Goal: Task Accomplishment & Management: Use online tool/utility

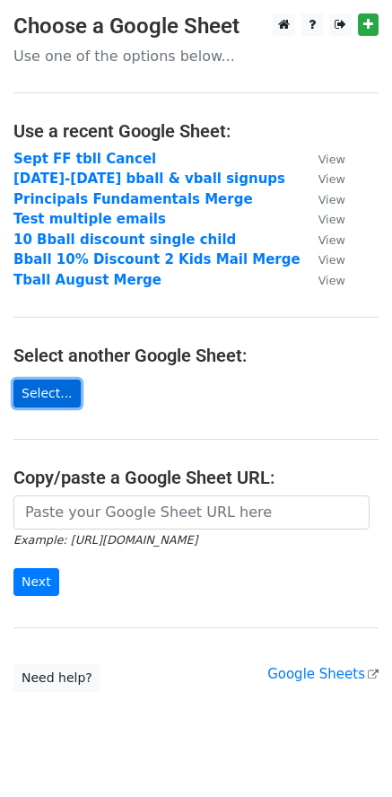
click at [48, 397] on link "Select..." at bounding box center [46, 394] width 67 height 28
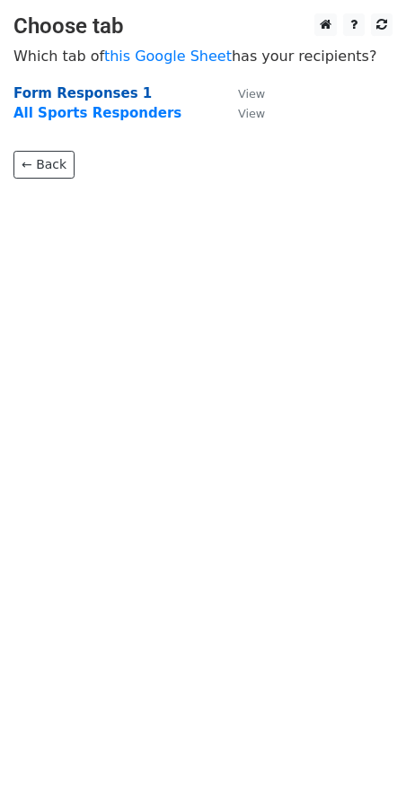
click at [77, 97] on strong "Form Responses 1" at bounding box center [82, 93] width 138 height 16
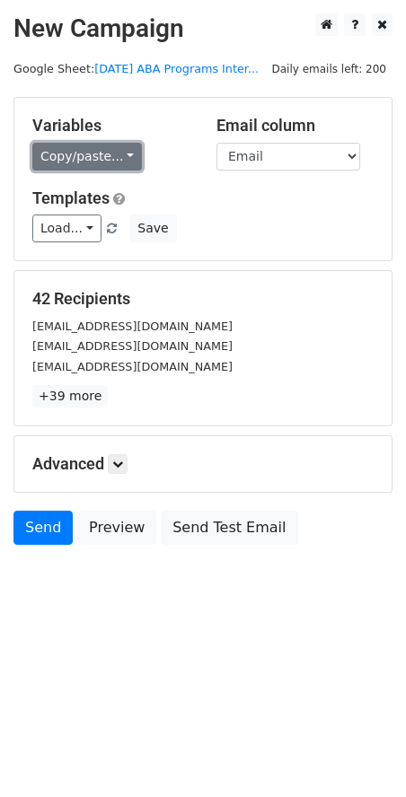
click at [107, 159] on link "Copy/paste..." at bounding box center [87, 157] width 110 height 28
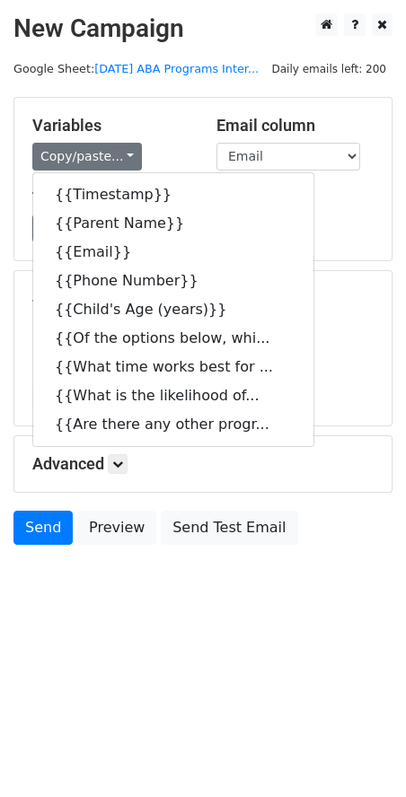
click at [207, 581] on body "New Campaign Daily emails left: 200 Google Sheet: Saturday ABA Programs Inter..…" at bounding box center [203, 319] width 406 height 612
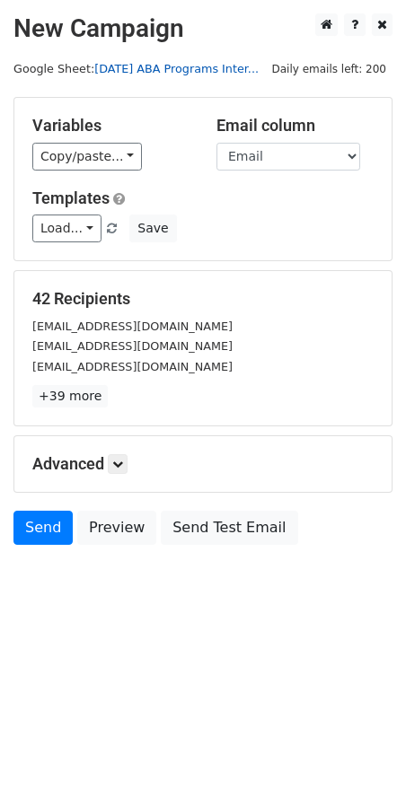
click at [136, 70] on link "Saturday ABA Programs Inter..." at bounding box center [176, 68] width 164 height 13
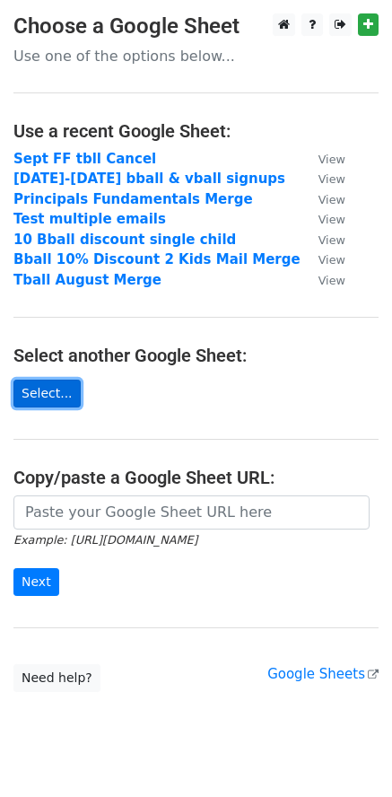
click at [61, 398] on link "Select..." at bounding box center [46, 394] width 67 height 28
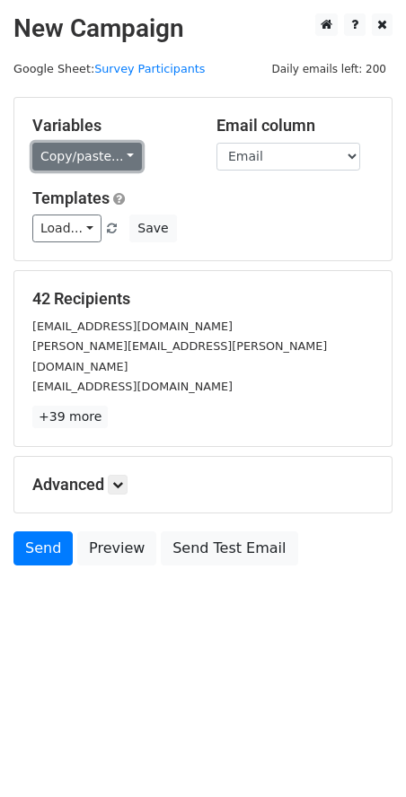
click at [105, 163] on link "Copy/paste..." at bounding box center [87, 157] width 110 height 28
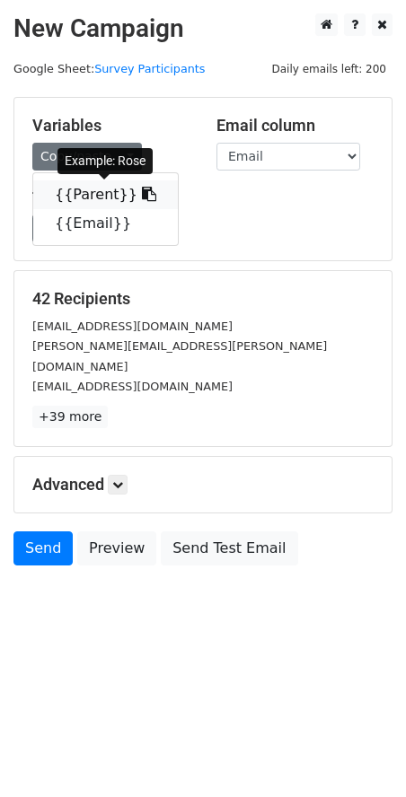
click at [96, 199] on link "{{Parent}}" at bounding box center [105, 194] width 145 height 29
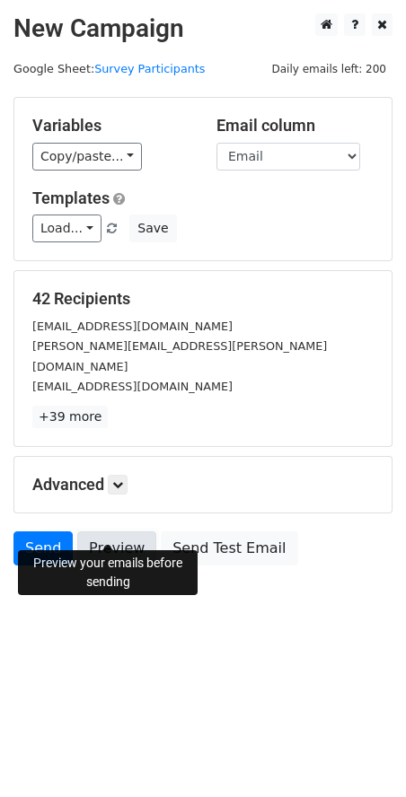
click at [105, 532] on link "Preview" at bounding box center [116, 549] width 79 height 34
click at [107, 532] on link "Preview" at bounding box center [116, 549] width 79 height 34
click at [124, 532] on link "Preview" at bounding box center [116, 549] width 79 height 34
click at [118, 532] on link "Preview" at bounding box center [116, 549] width 79 height 34
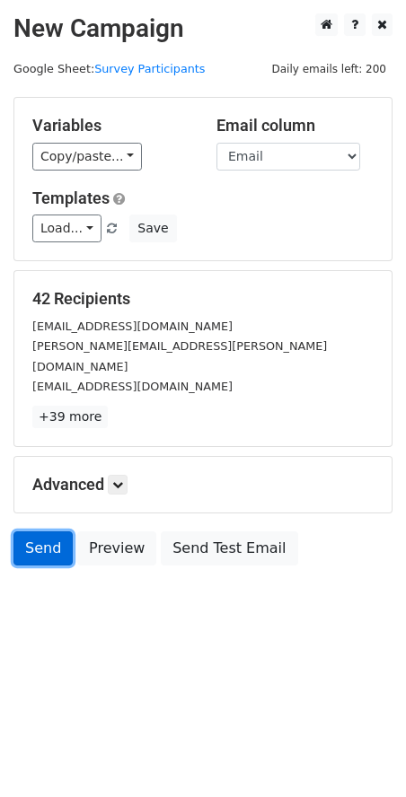
click at [42, 532] on link "Send" at bounding box center [42, 549] width 59 height 34
